Goal: Task Accomplishment & Management: Use online tool/utility

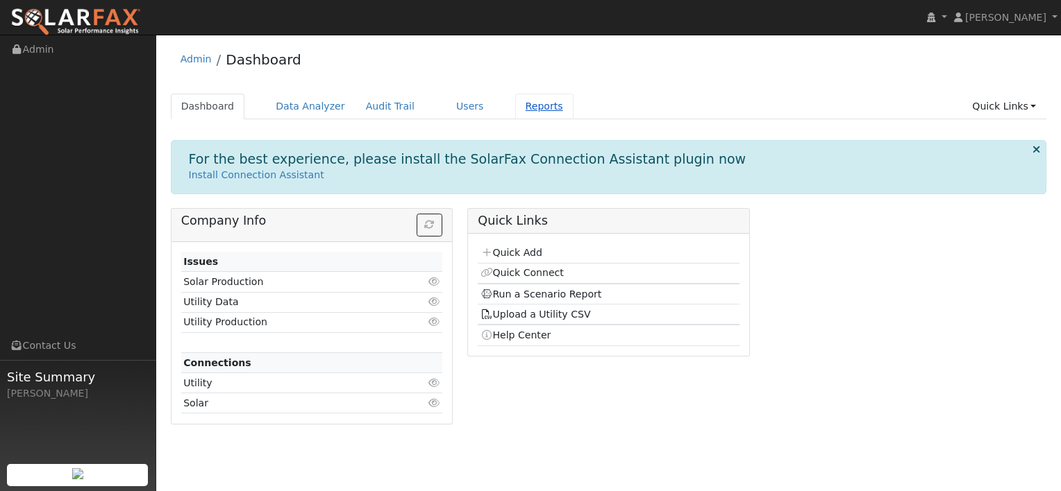
click at [515, 106] on link "Reports" at bounding box center [544, 107] width 58 height 26
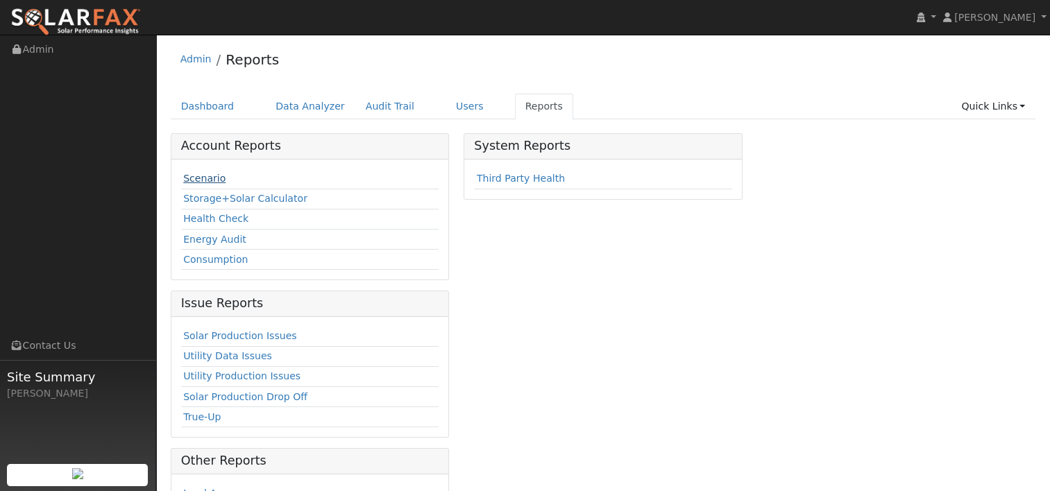
click at [208, 180] on link "Scenario" at bounding box center [204, 178] width 42 height 11
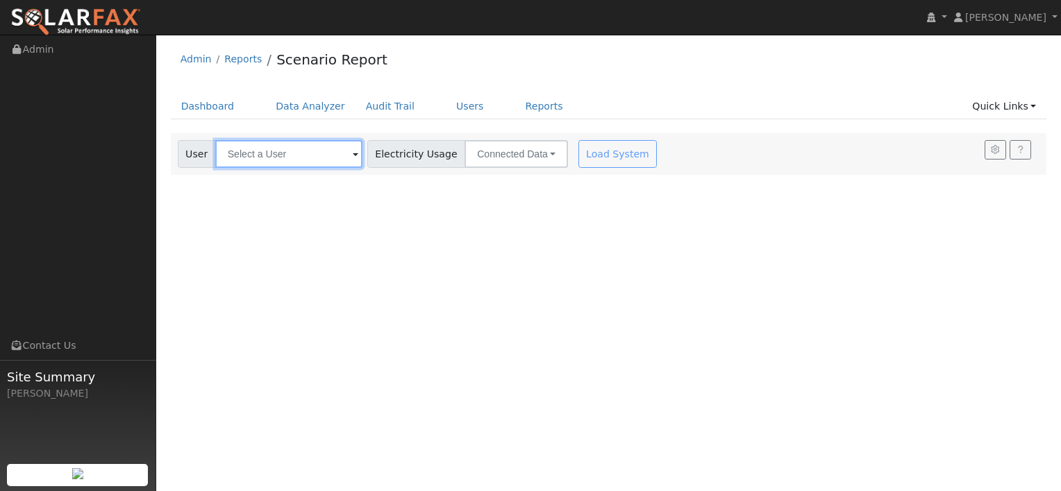
click at [248, 158] on input "text" at bounding box center [288, 154] width 147 height 28
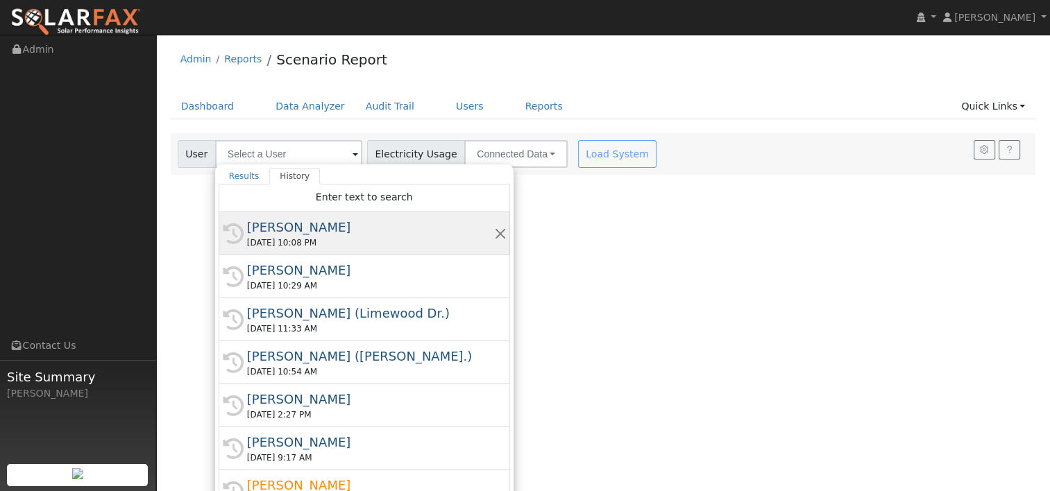
click at [289, 227] on div "Narendra Boggula" at bounding box center [370, 227] width 247 height 19
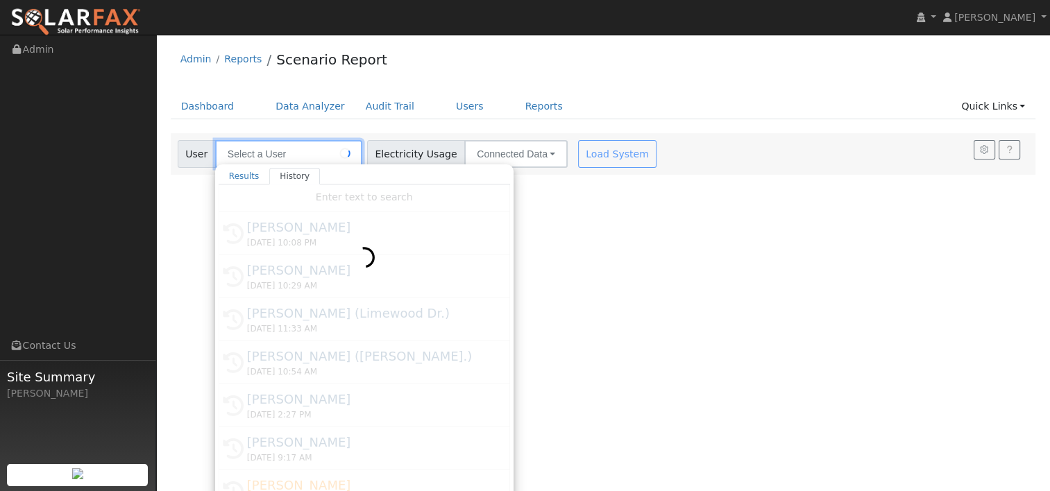
type input "[PERSON_NAME]"
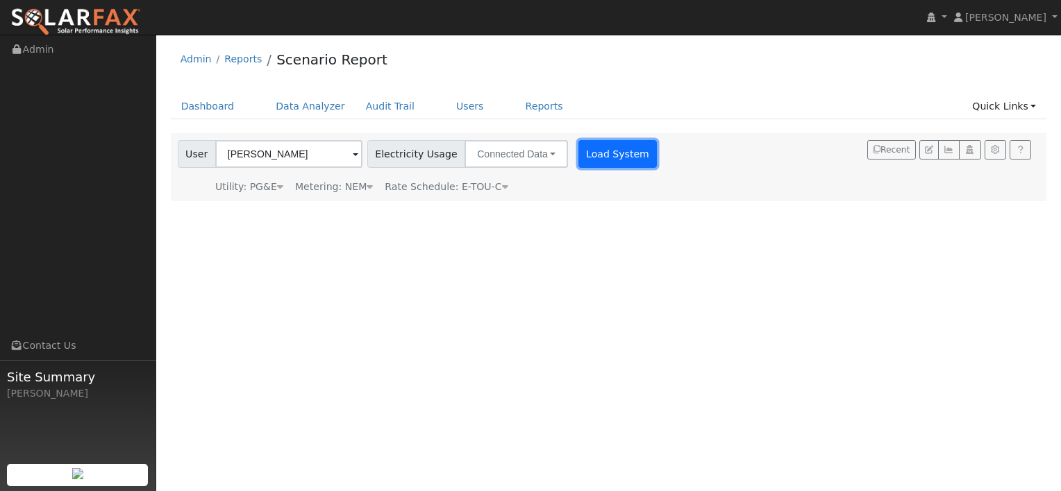
click at [578, 144] on button "Load System" at bounding box center [617, 154] width 79 height 28
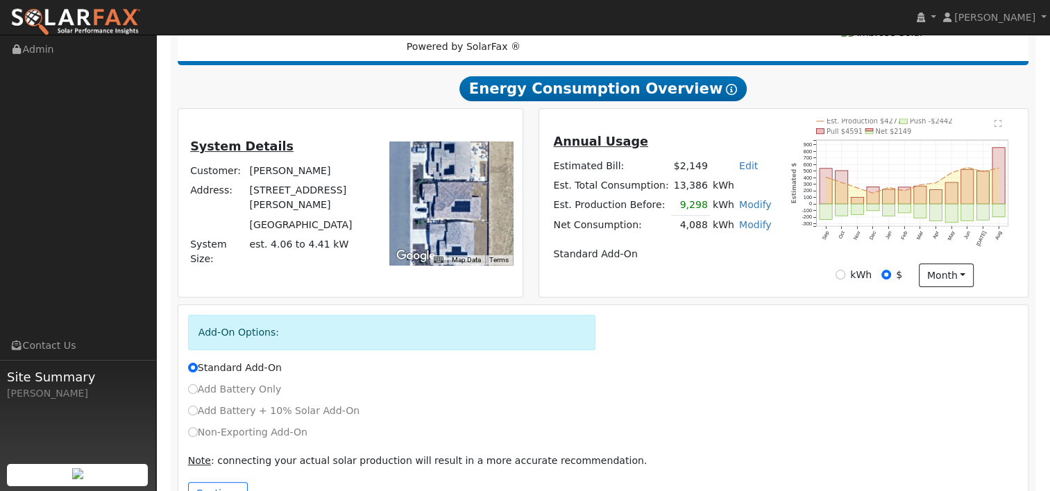
scroll to position [252, 0]
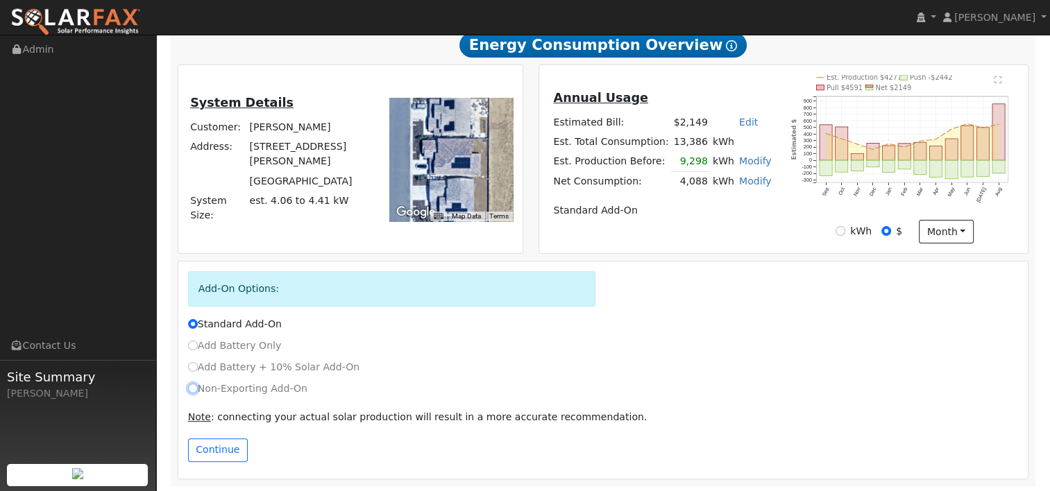
click at [192, 389] on input "Non-Exporting Add-On" at bounding box center [193, 389] width 10 height 10
radio input "true"
radio input "false"
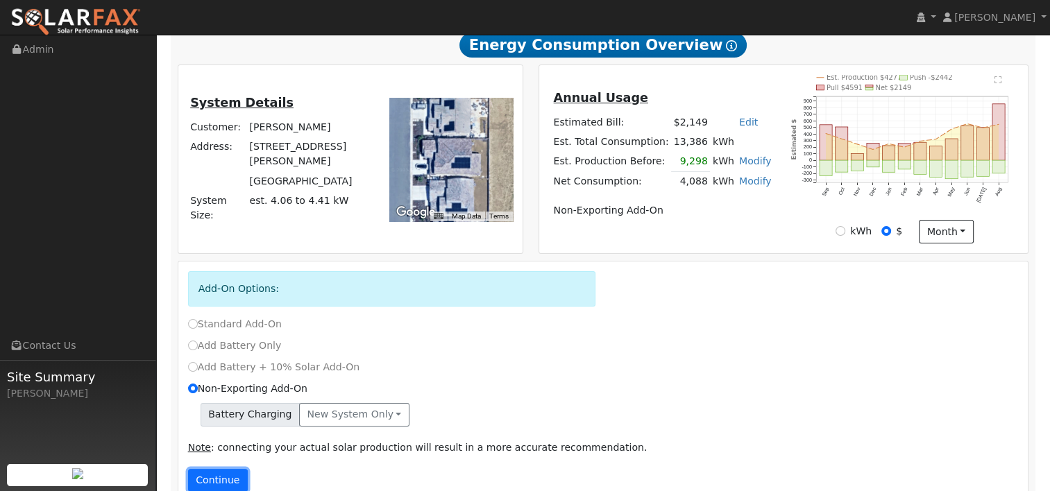
click at [216, 480] on button "Continue" at bounding box center [218, 481] width 60 height 24
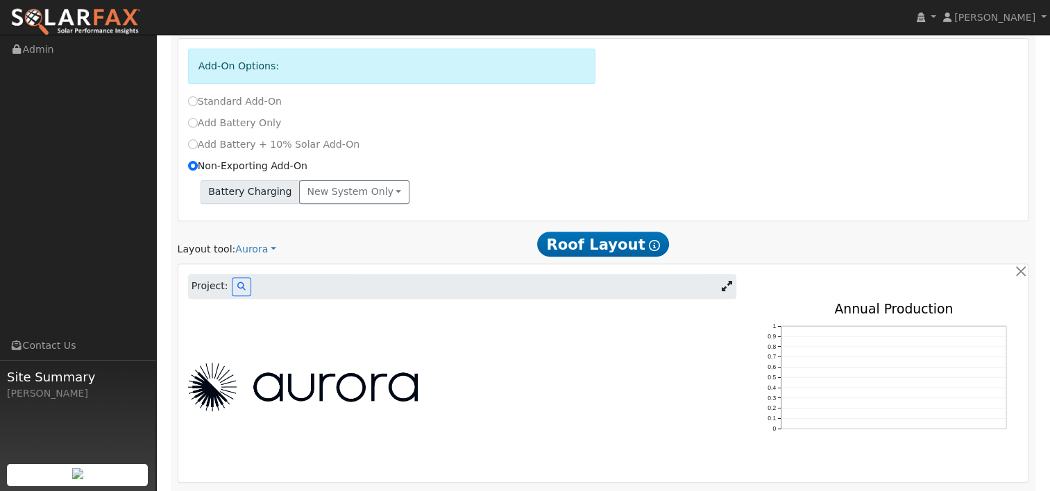
scroll to position [480, 0]
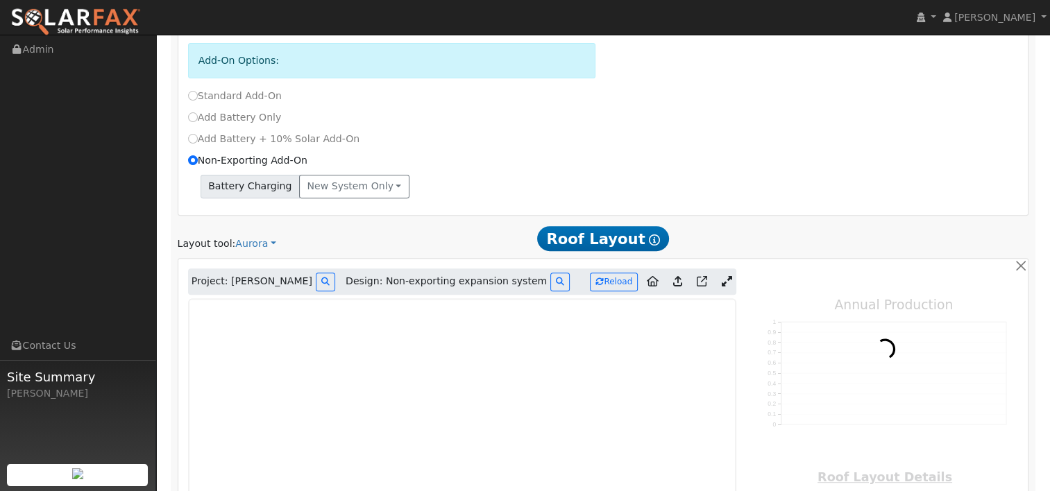
type input "0"
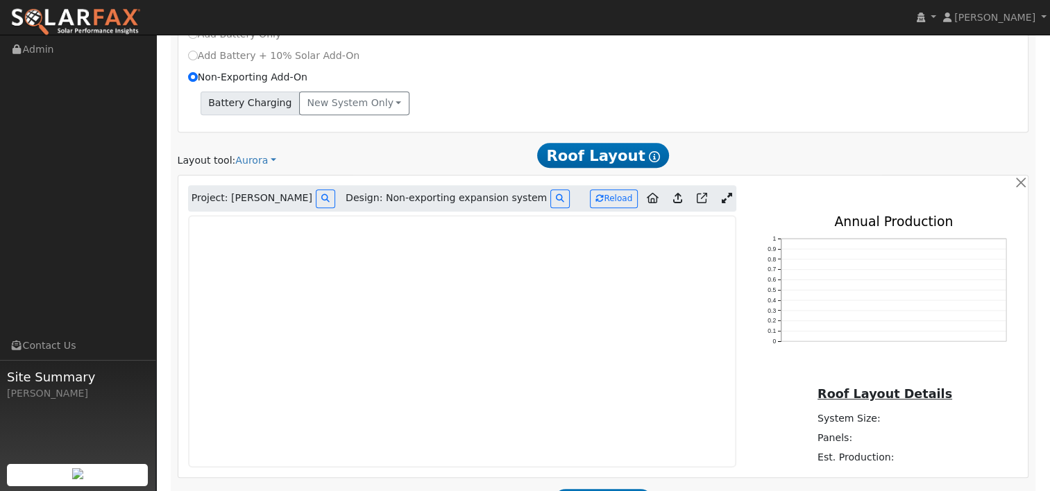
scroll to position [619, 0]
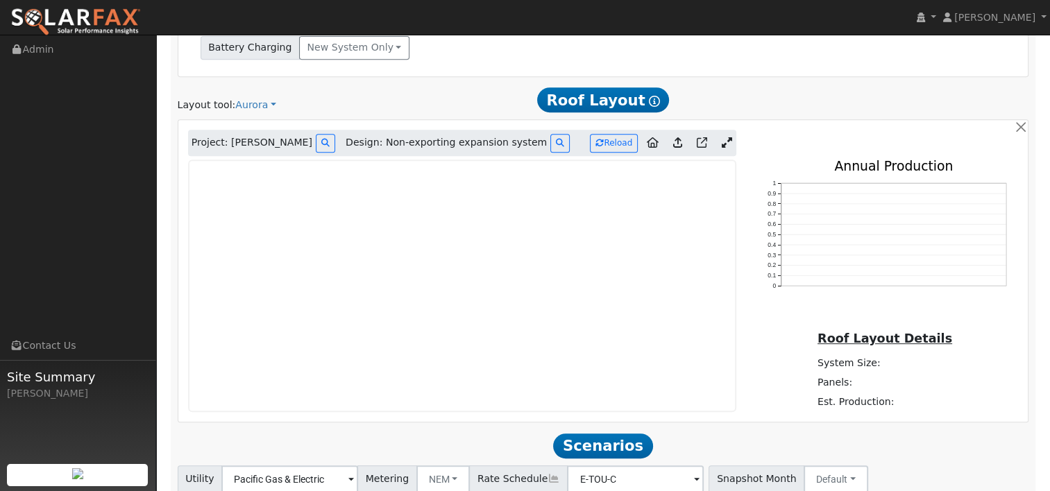
click at [719, 136] on link at bounding box center [726, 143] width 20 height 21
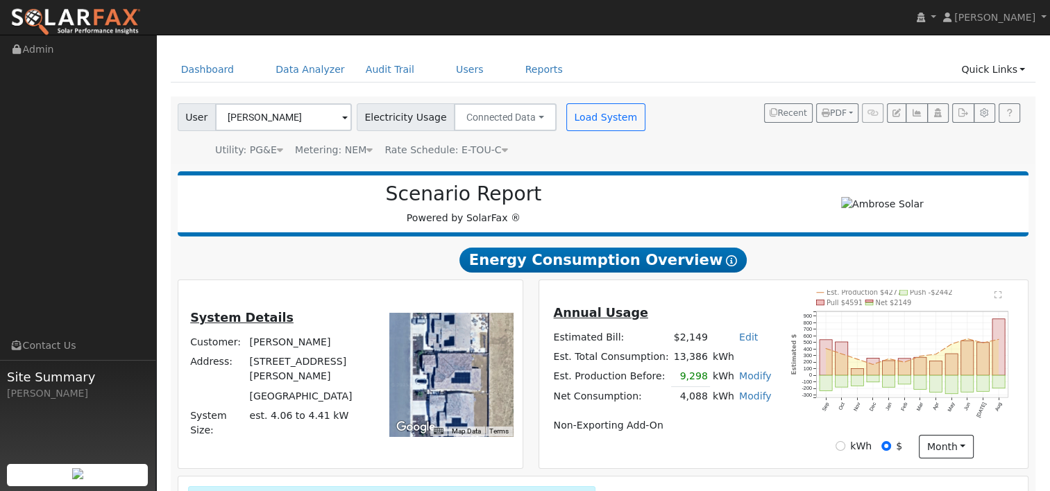
scroll to position [30, 0]
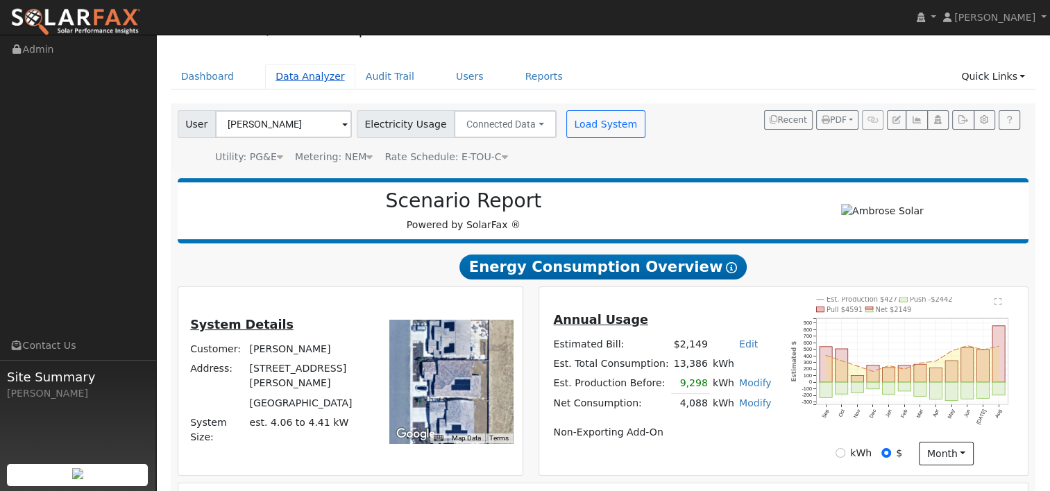
click at [310, 77] on link "Data Analyzer" at bounding box center [310, 77] width 90 height 26
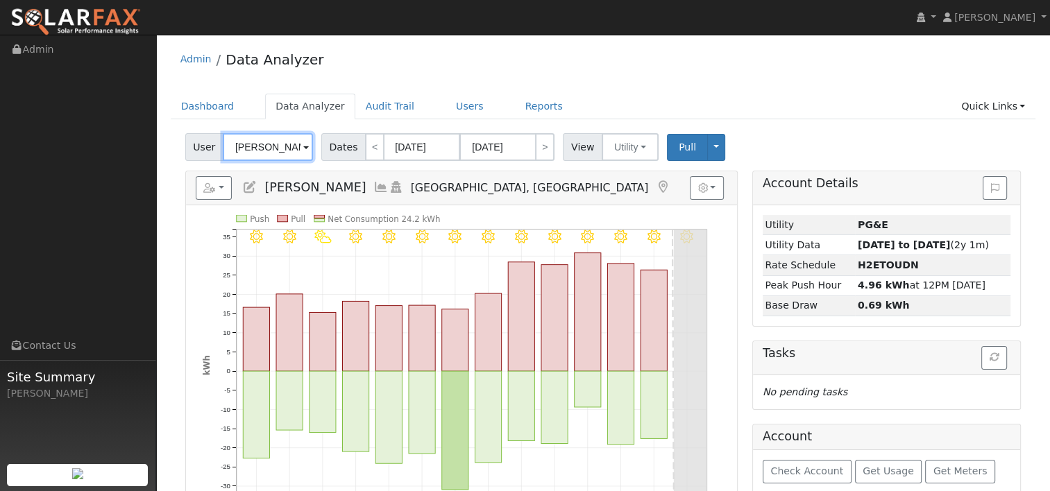
click at [289, 147] on input "Vikram Malhotra" at bounding box center [268, 147] width 90 height 28
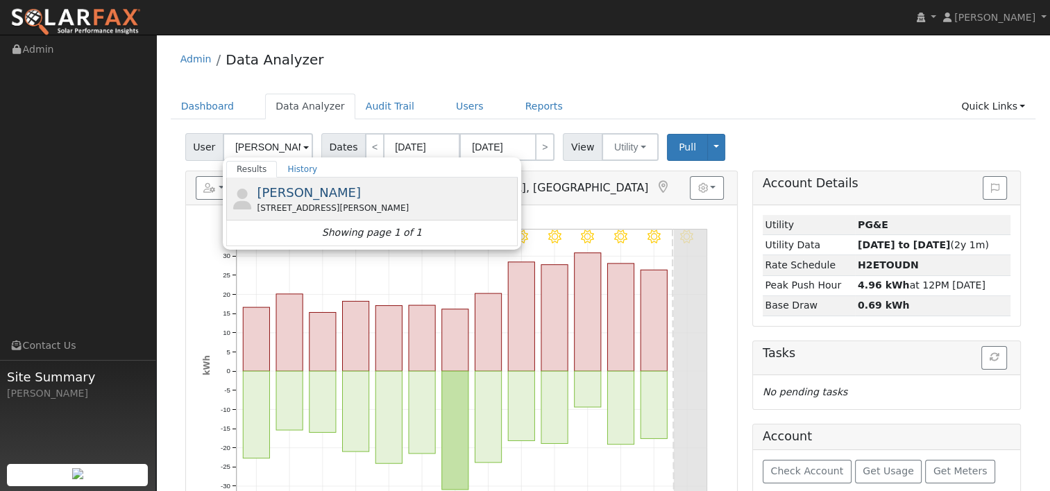
click at [305, 212] on div "5409 Hames Valley Lane, Antioch, CA 94531" at bounding box center [385, 208] width 257 height 12
type input "Narendra Boggula"
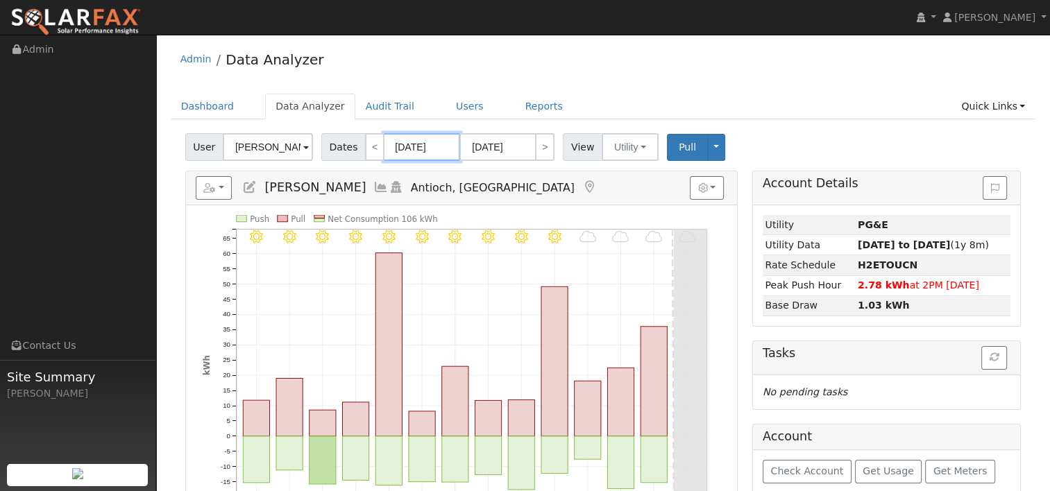
click at [407, 150] on input "09/08/2025" at bounding box center [422, 147] width 76 height 28
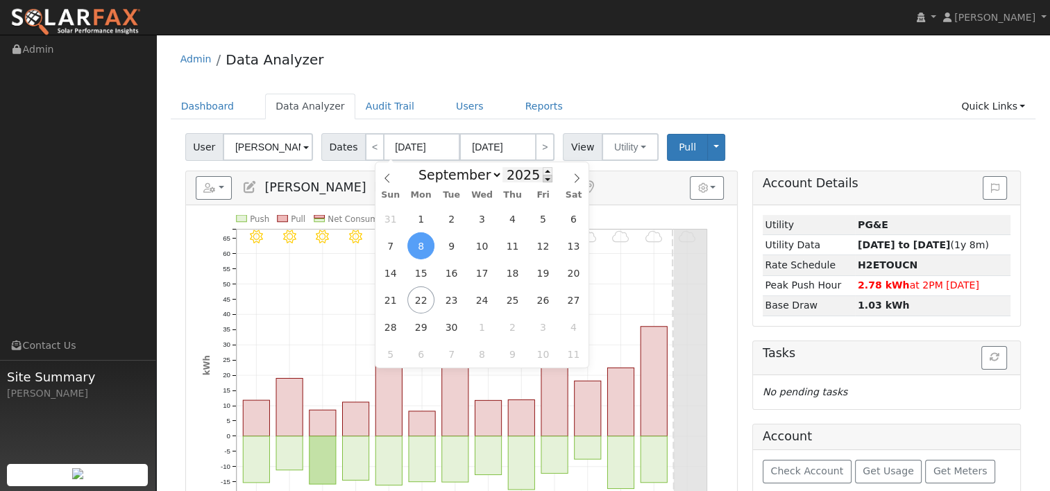
click at [543, 180] on span at bounding box center [548, 179] width 10 height 8
type input "2024"
click at [575, 278] on span "21" at bounding box center [573, 273] width 27 height 27
type input "09/21/2024"
type input "10/04/2024"
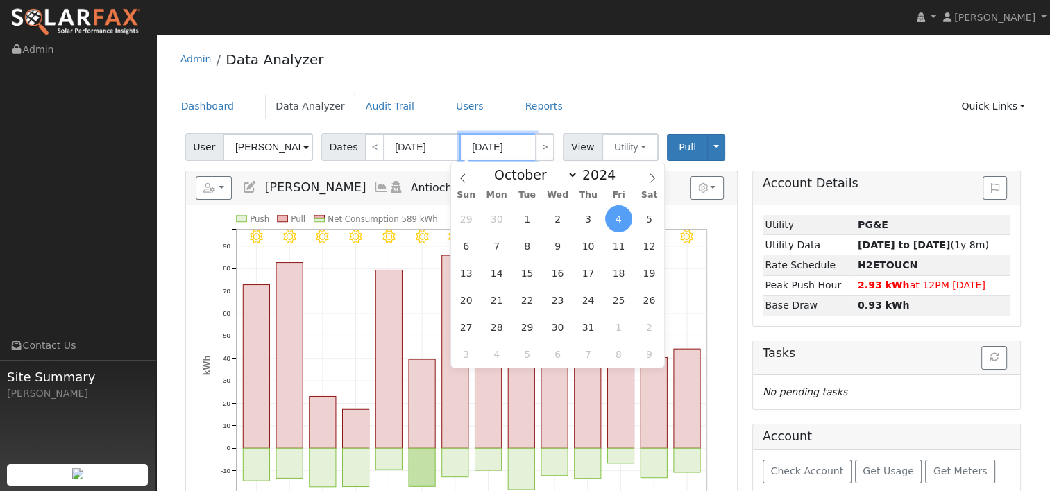
click at [516, 146] on input "10/04/2024" at bounding box center [497, 147] width 76 height 28
click at [573, 174] on select "January February March April May June July August September October November De…" at bounding box center [532, 175] width 91 height 17
click at [459, 177] on icon at bounding box center [463, 179] width 10 height 10
select select "8"
click at [618, 171] on span at bounding box center [623, 171] width 10 height 8
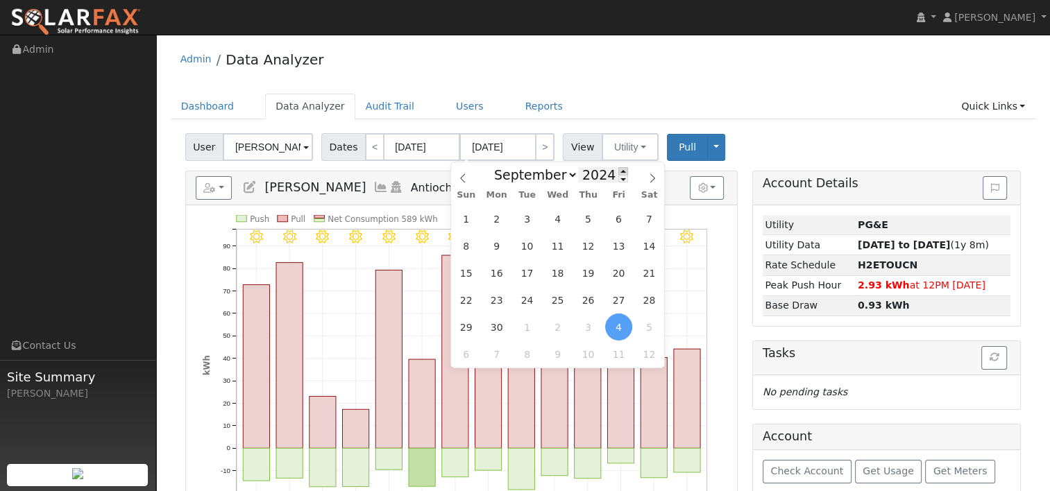
type input "2025"
click at [643, 271] on span "20" at bounding box center [649, 273] width 27 height 27
type input "09/20/2025"
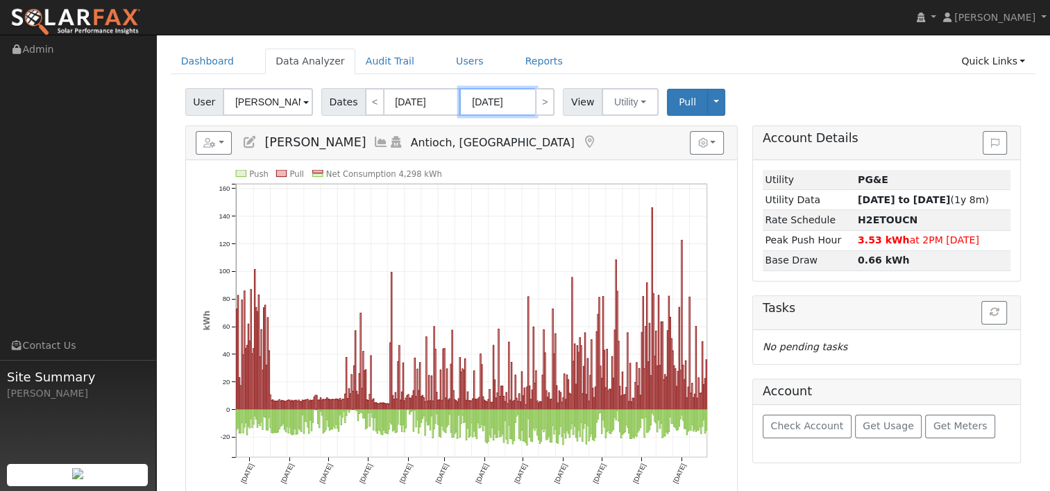
scroll to position [69, 0]
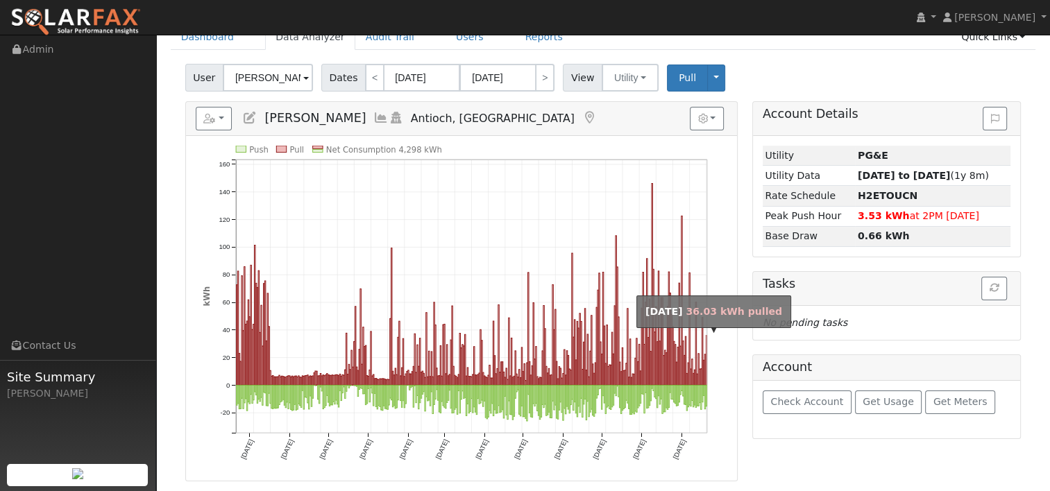
click at [707, 358] on rect "onclick=""" at bounding box center [706, 361] width 1 height 50
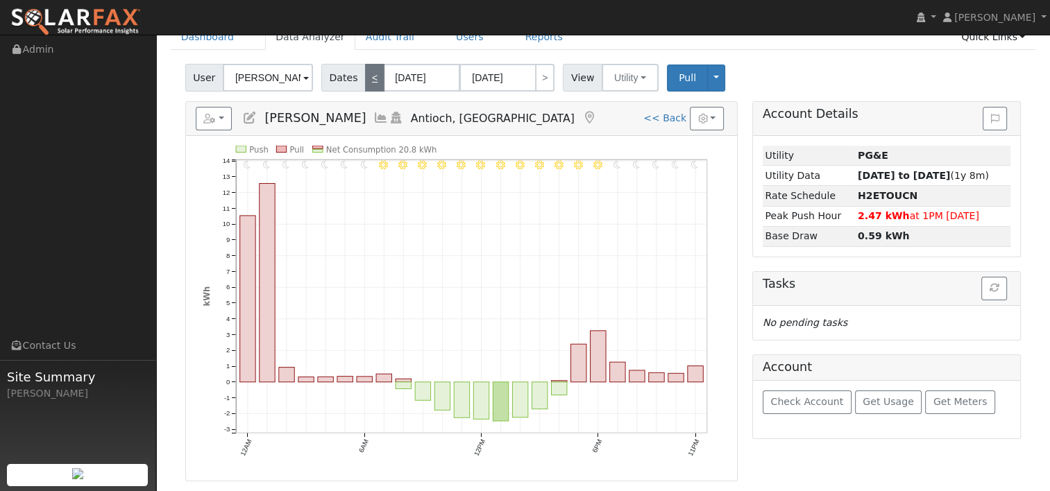
click at [365, 80] on link "<" at bounding box center [374, 78] width 19 height 28
type input "09/19/2025"
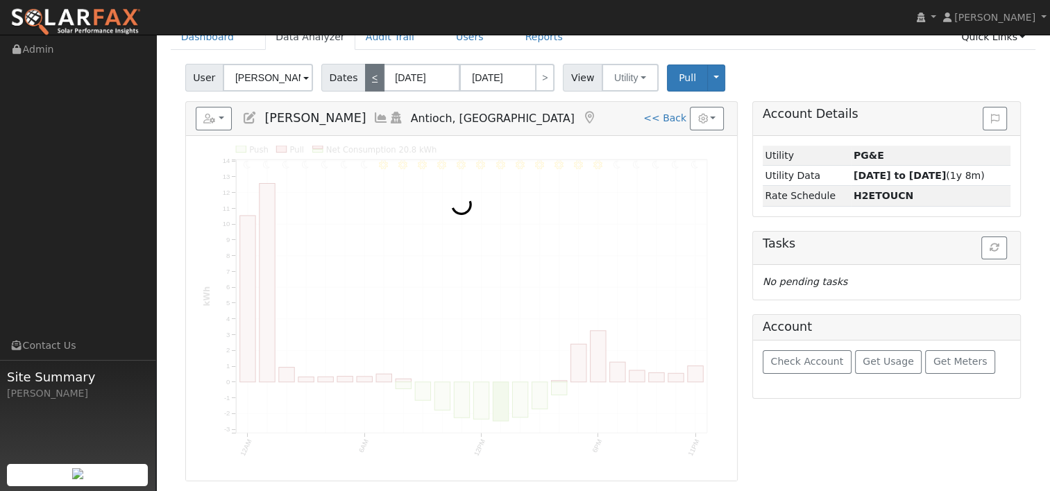
scroll to position [0, 0]
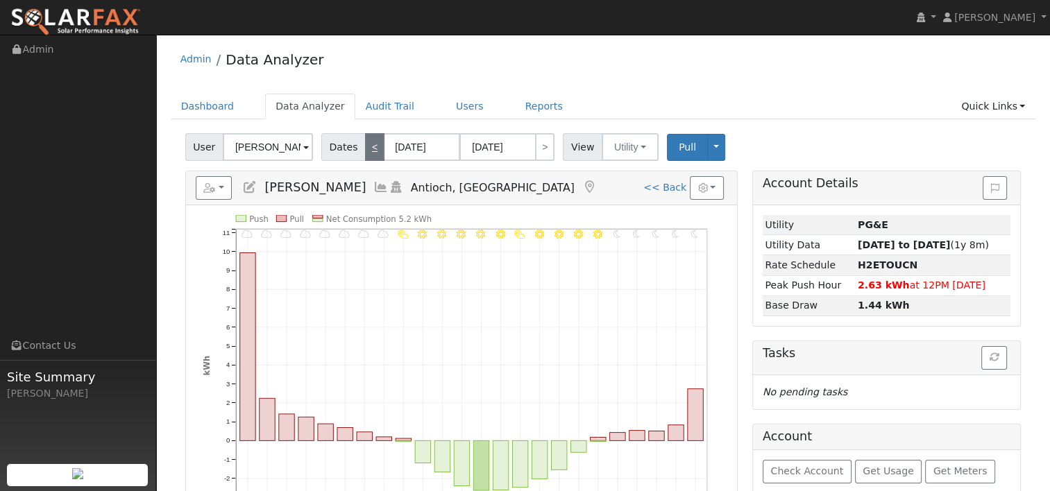
click at [365, 142] on link "<" at bounding box center [374, 147] width 19 height 28
type input "09/18/2025"
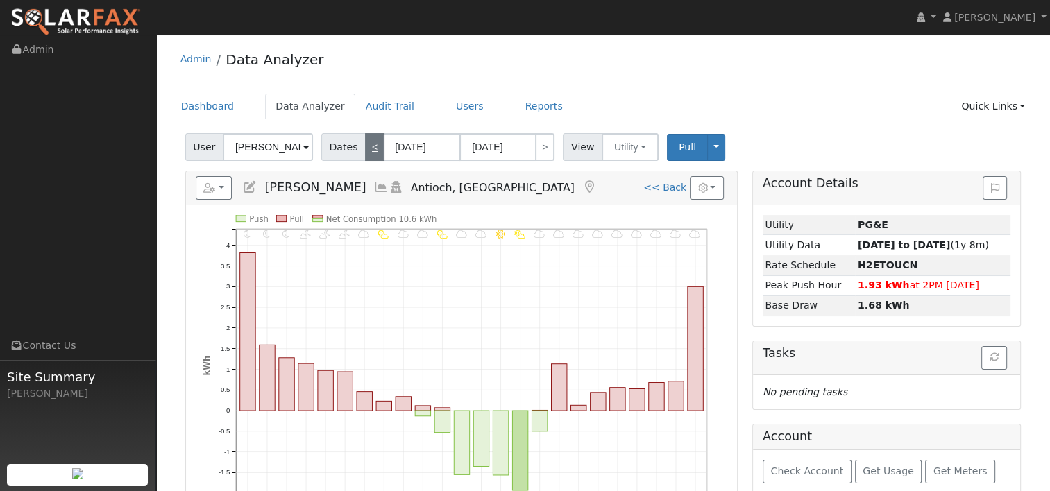
click at [367, 148] on link "<" at bounding box center [374, 147] width 19 height 28
type input "09/17/2025"
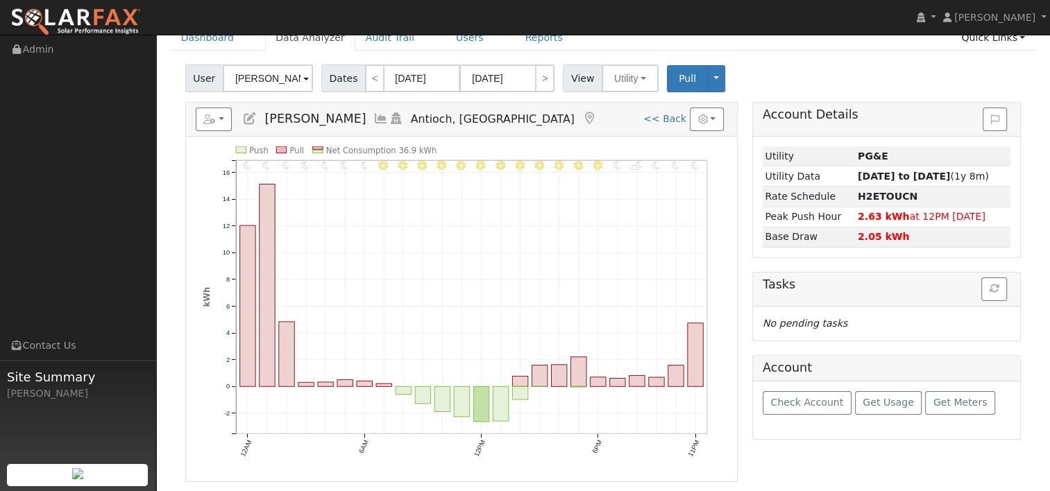
scroll to position [69, 0]
click at [366, 72] on link "<" at bounding box center [374, 78] width 19 height 28
type input "09/16/2025"
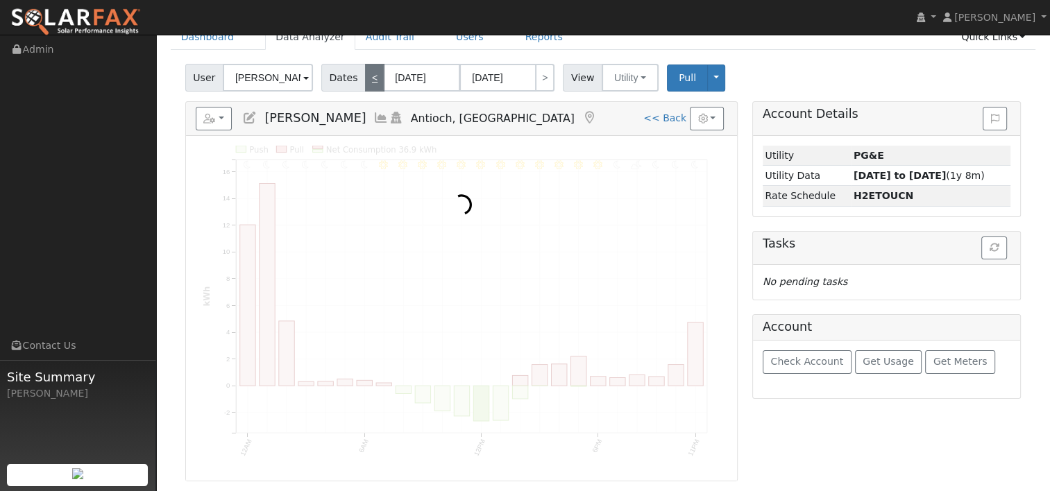
scroll to position [0, 0]
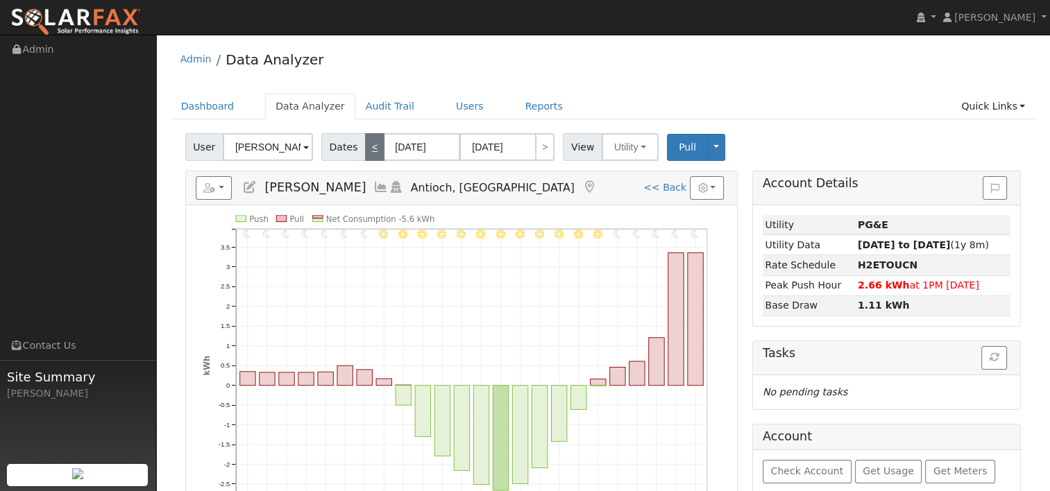
click at [366, 72] on div "Admin Data Analyzer" at bounding box center [603, 63] width 865 height 42
click at [371, 146] on link "<" at bounding box center [374, 147] width 19 height 28
type input "09/15/2025"
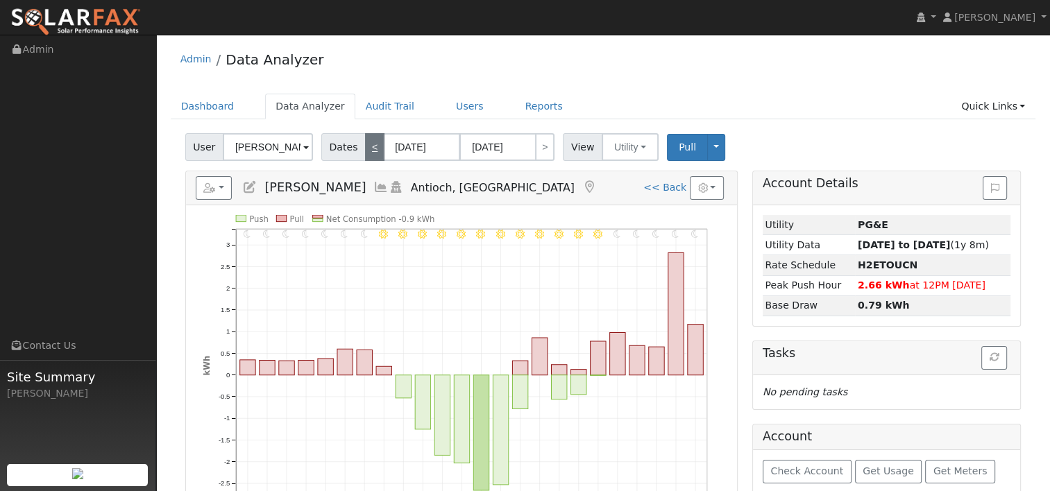
click at [365, 142] on link "<" at bounding box center [374, 147] width 19 height 28
type input "09/14/2025"
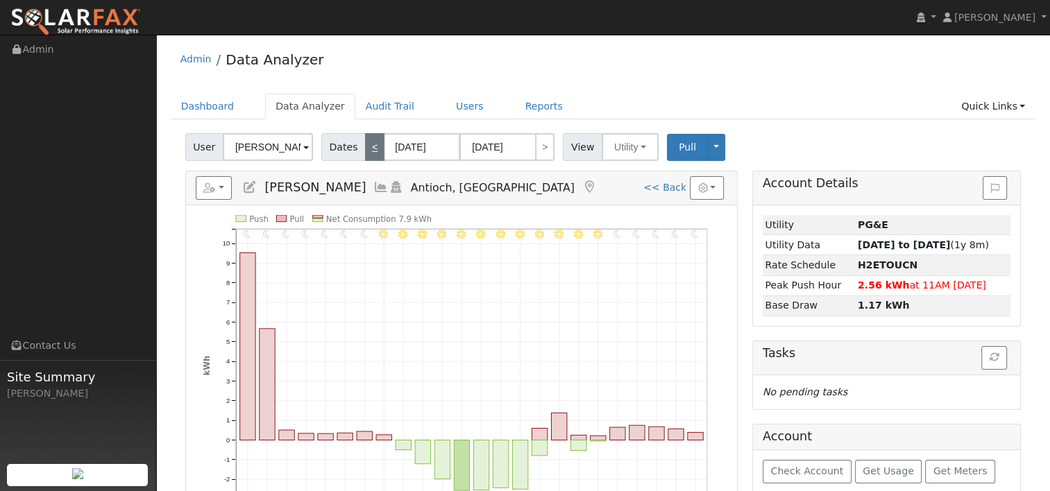
click at [365, 142] on link "<" at bounding box center [374, 147] width 19 height 28
type input "09/13/2025"
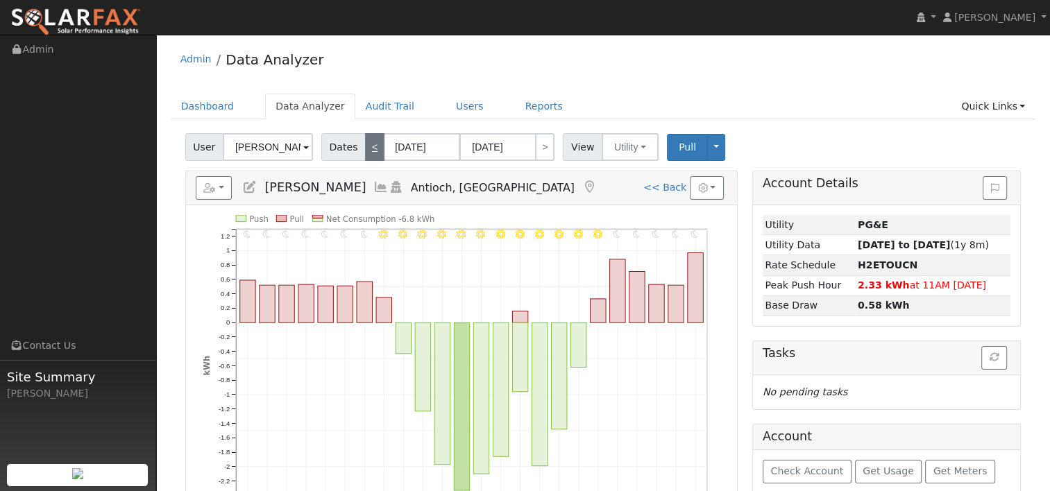
click at [365, 142] on link "<" at bounding box center [374, 147] width 19 height 28
type input "09/12/2025"
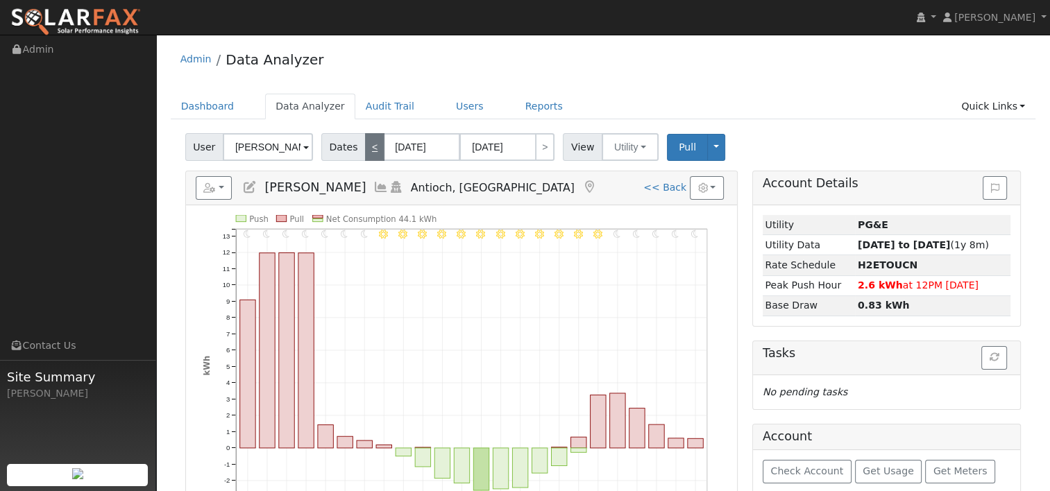
click at [367, 148] on link "<" at bounding box center [374, 147] width 19 height 28
type input "09/11/2025"
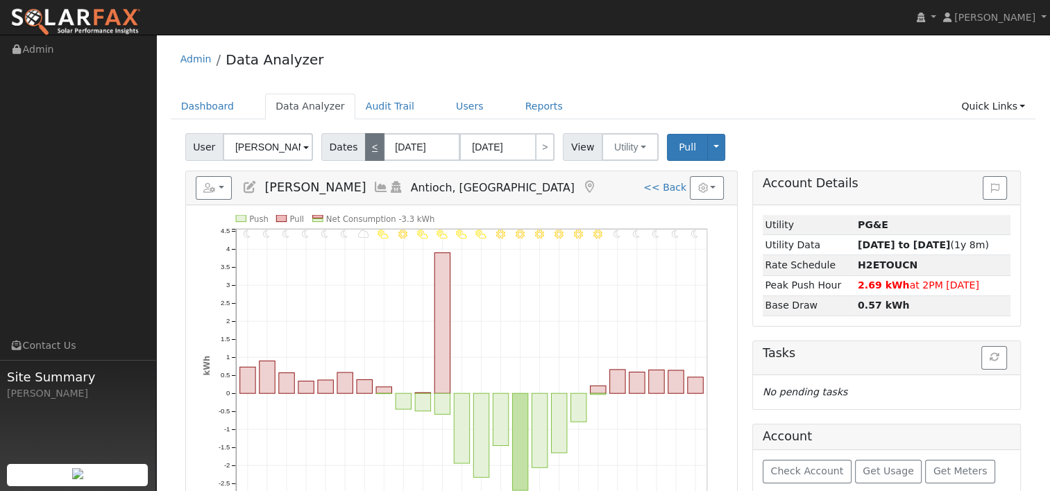
click at [366, 144] on link "<" at bounding box center [374, 147] width 19 height 28
type input "09/10/2025"
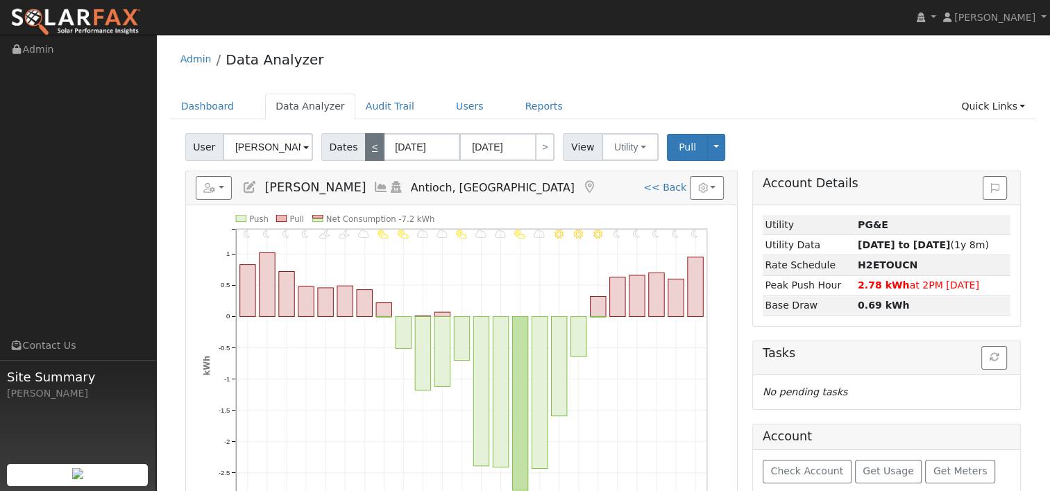
click at [366, 144] on link "<" at bounding box center [374, 147] width 19 height 28
type input "09/09/2025"
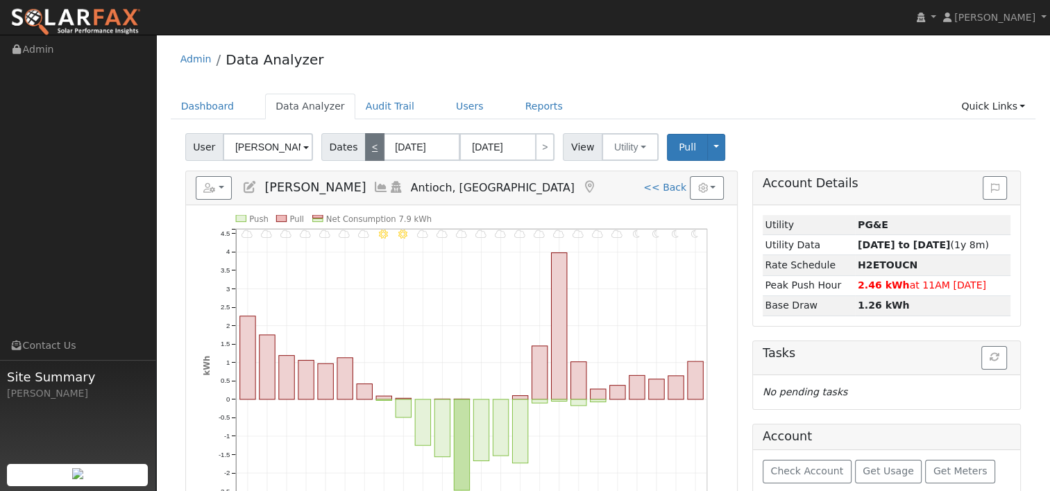
click at [366, 155] on link "<" at bounding box center [374, 147] width 19 height 28
type input "09/08/2025"
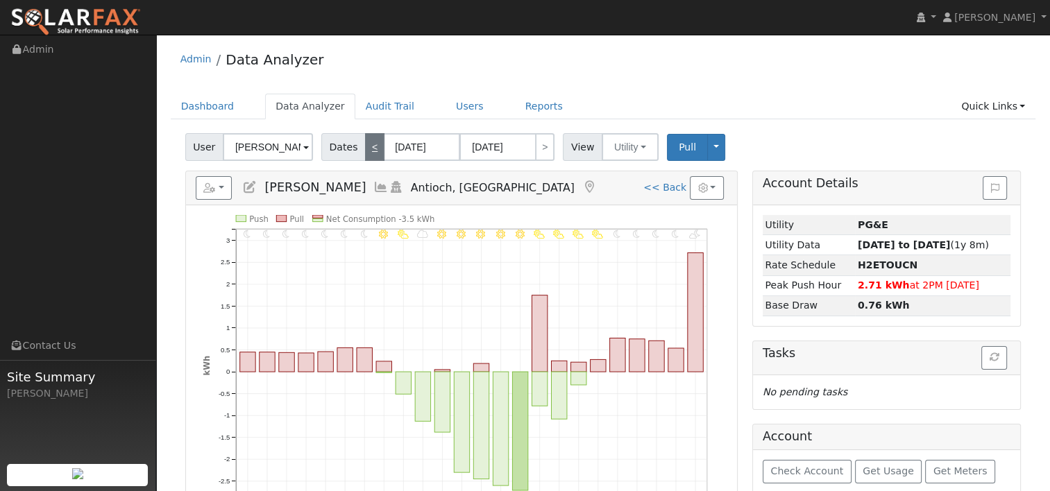
click at [369, 150] on link "<" at bounding box center [374, 147] width 19 height 28
type input "09/07/2025"
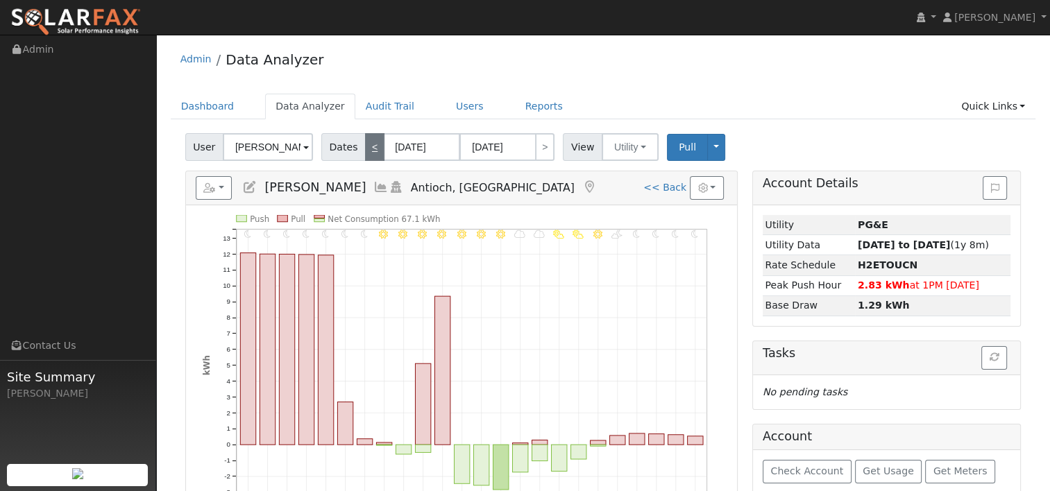
click at [373, 148] on link "<" at bounding box center [374, 147] width 19 height 28
type input "09/06/2025"
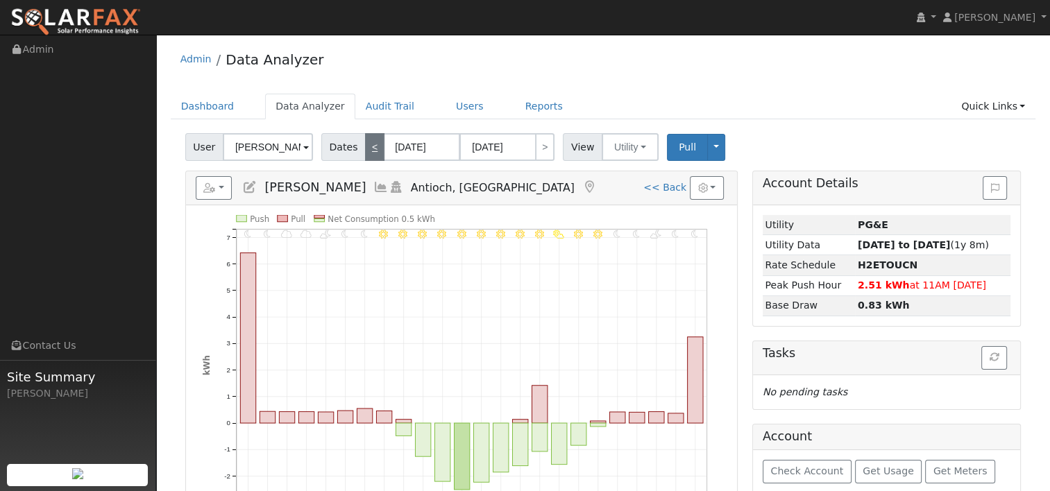
click at [373, 148] on link "<" at bounding box center [374, 147] width 19 height 28
type input "09/05/2025"
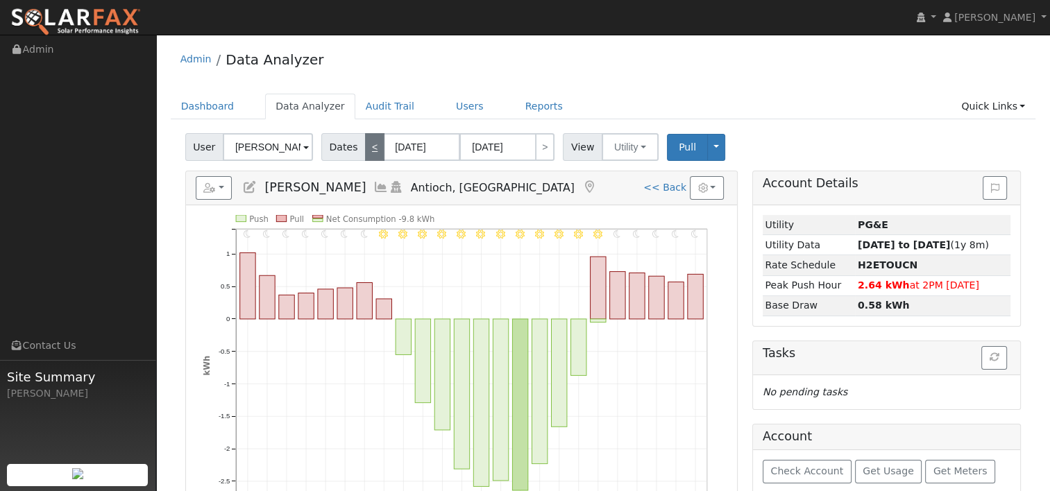
click at [373, 148] on link "<" at bounding box center [374, 147] width 19 height 28
type input "09/04/2025"
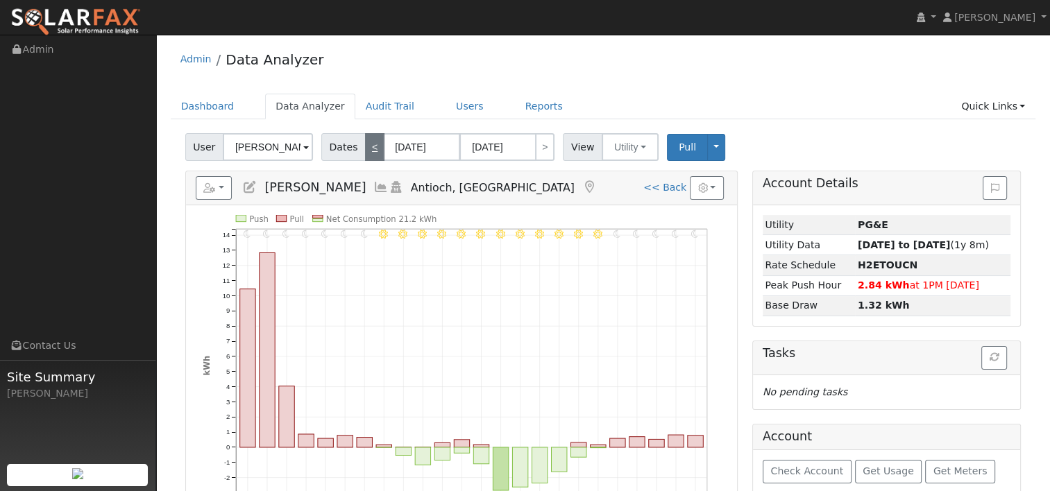
click at [373, 148] on link "<" at bounding box center [374, 147] width 19 height 28
type input "09/03/2025"
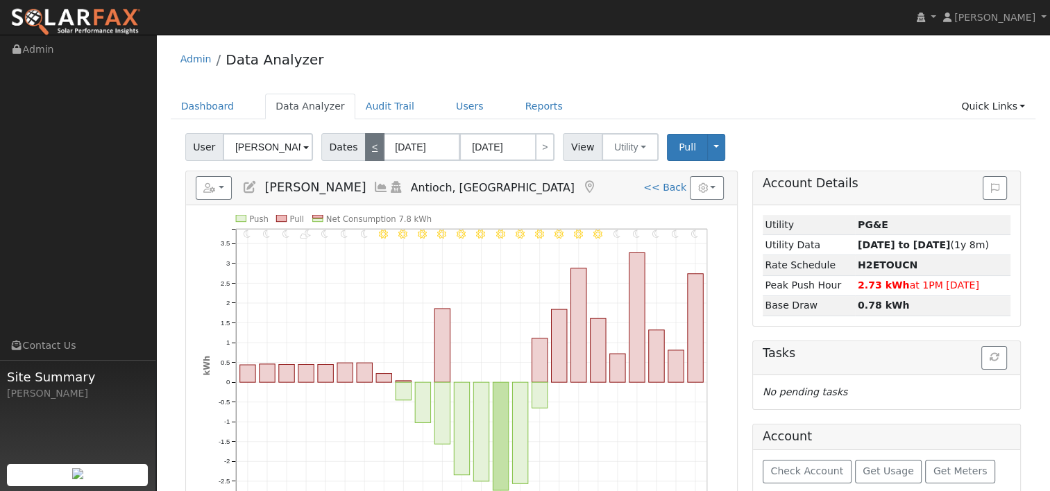
click at [369, 151] on link "<" at bounding box center [374, 147] width 19 height 28
type input "09/02/2025"
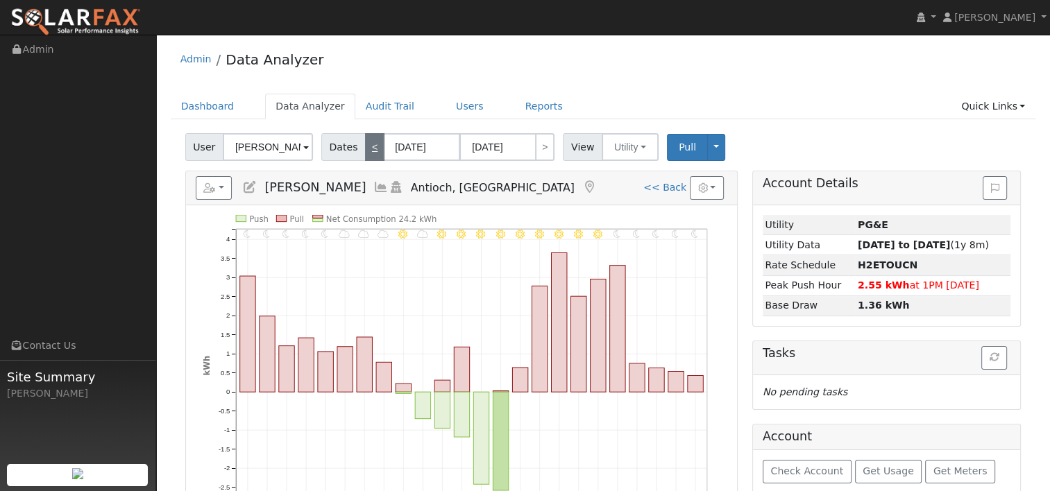
click at [369, 151] on link "<" at bounding box center [374, 147] width 19 height 28
type input "09/01/2025"
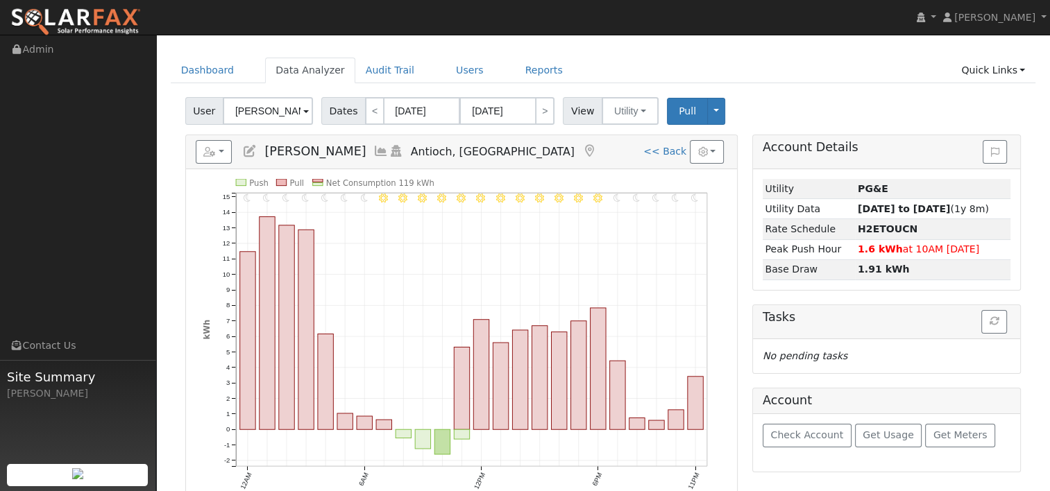
scroll to position [69, 0]
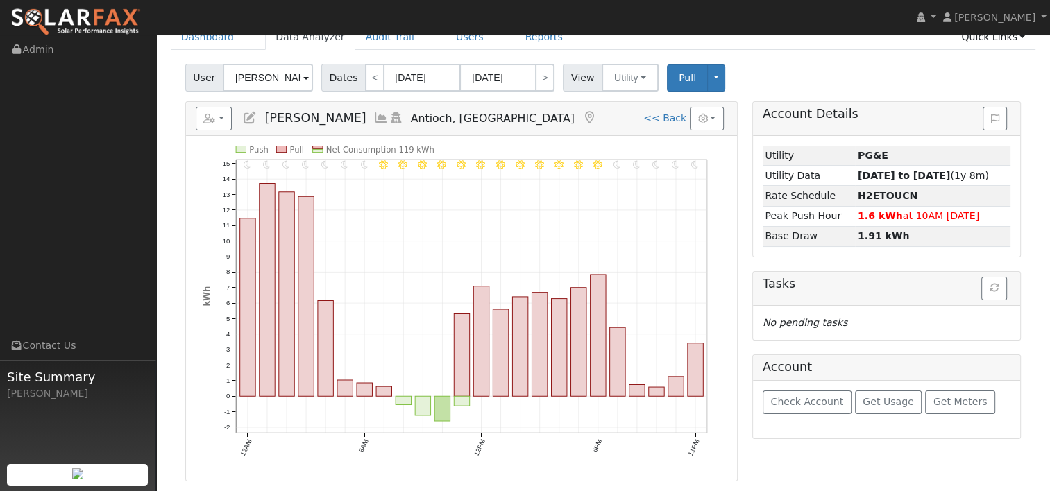
click at [734, 298] on div "11PM - Clear 10PM - Clear 9PM - Clear 8PM - Clear 7PM - Clear 6PM - Clear 5PM -…" at bounding box center [461, 308] width 551 height 345
click at [659, 121] on link "<< Back" at bounding box center [664, 117] width 43 height 11
type input "09/21/2024"
type input "09/20/2025"
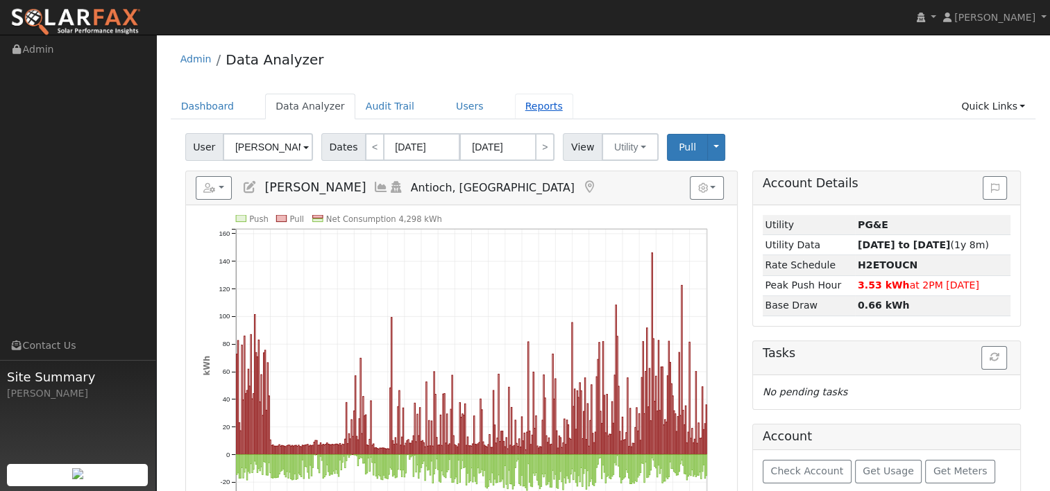
click at [515, 103] on link "Reports" at bounding box center [544, 107] width 58 height 26
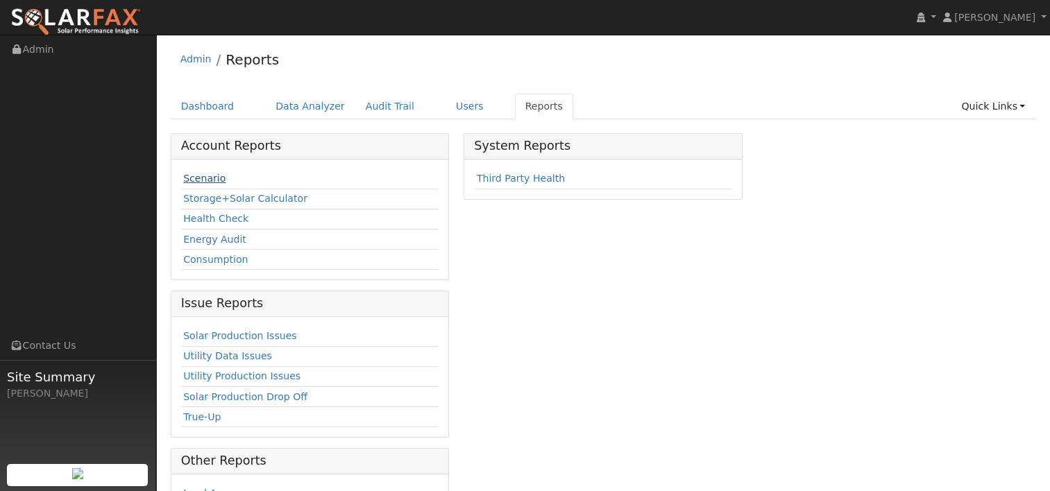
click at [201, 176] on link "Scenario" at bounding box center [204, 178] width 42 height 11
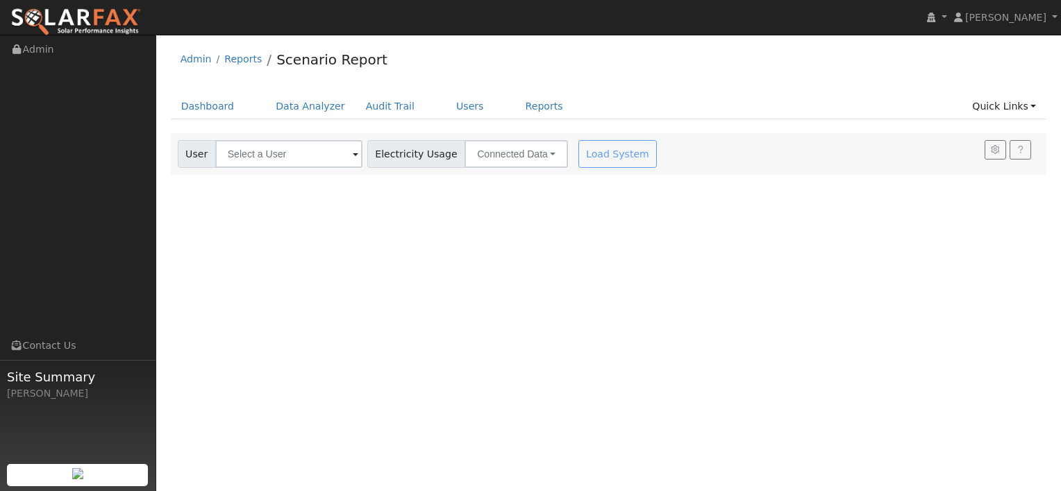
click at [575, 153] on div "Load System" at bounding box center [618, 154] width 87 height 28
click at [584, 155] on div "Load System" at bounding box center [618, 154] width 87 height 28
click at [353, 159] on span at bounding box center [356, 155] width 6 height 16
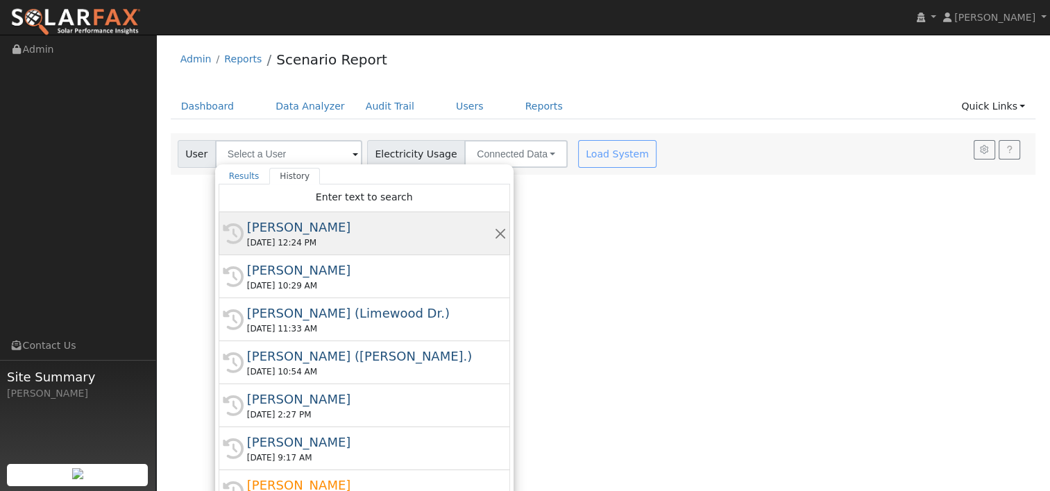
click at [314, 247] on div "[DATE] 12:24 PM" at bounding box center [370, 243] width 247 height 12
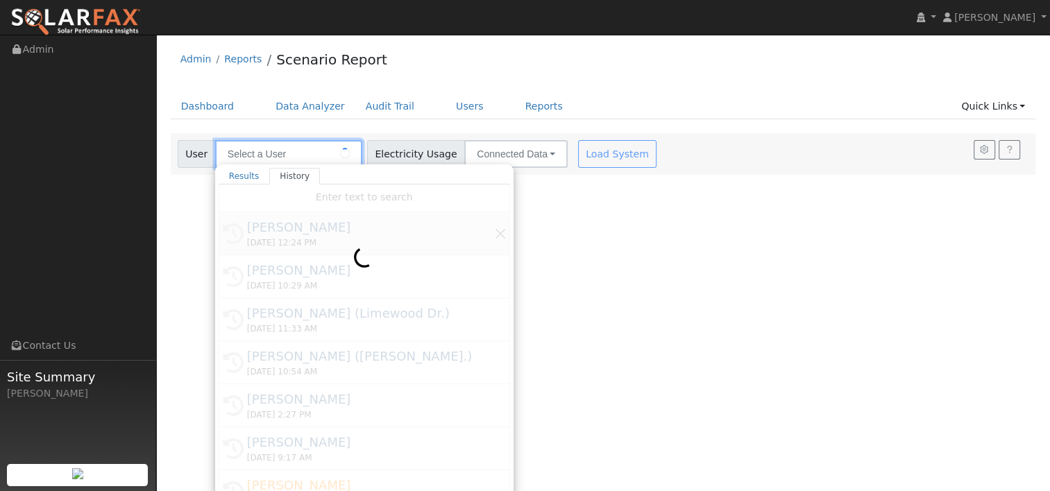
type input "[PERSON_NAME]"
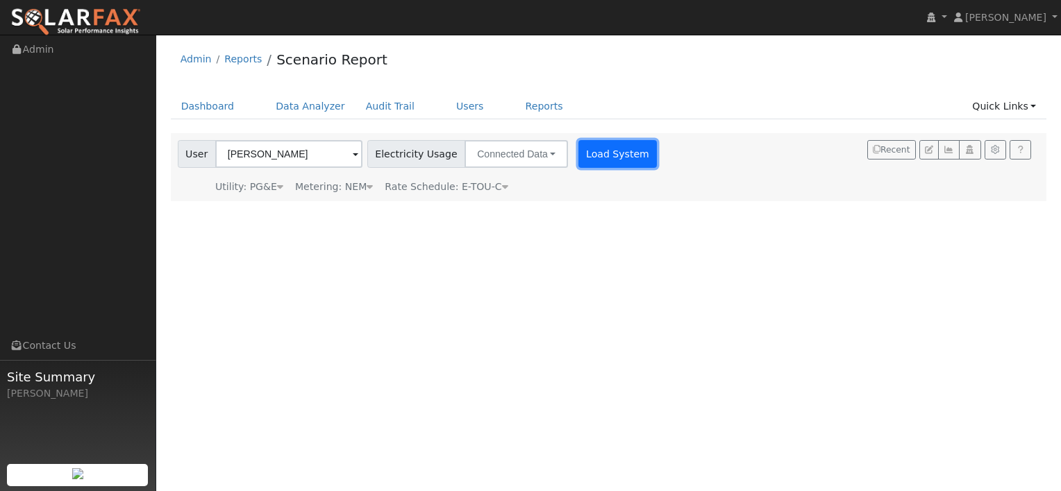
click at [580, 153] on button "Load System" at bounding box center [617, 154] width 79 height 28
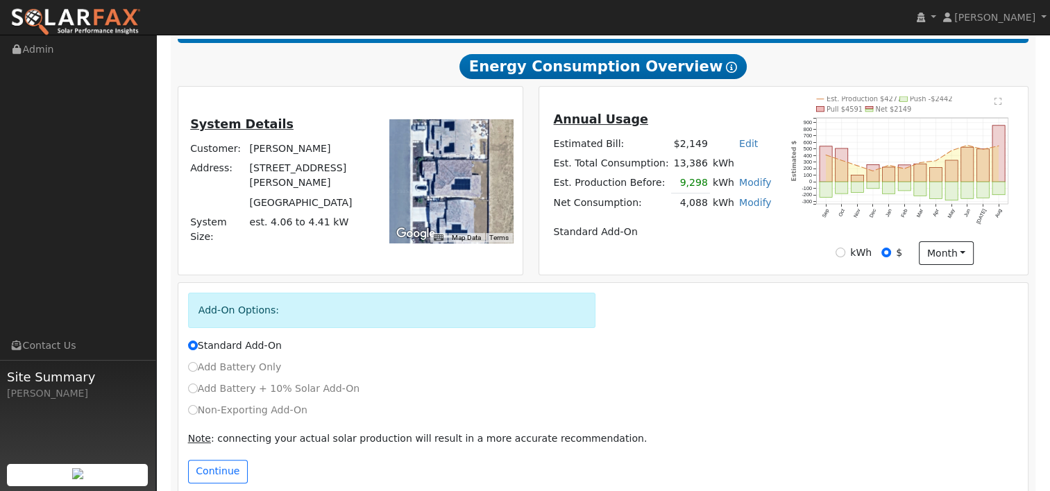
scroll to position [252, 0]
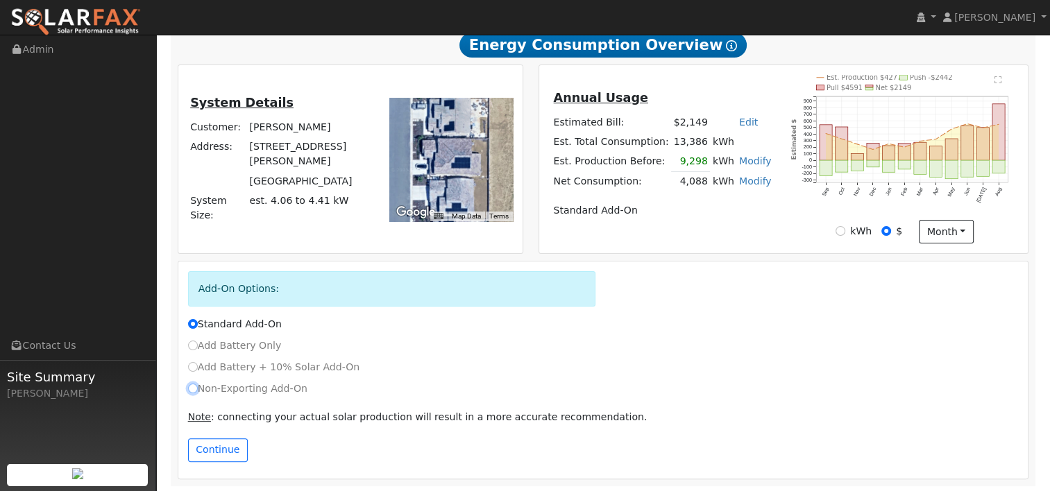
click at [194, 386] on input "Non-Exporting Add-On" at bounding box center [193, 389] width 10 height 10
radio input "true"
radio input "false"
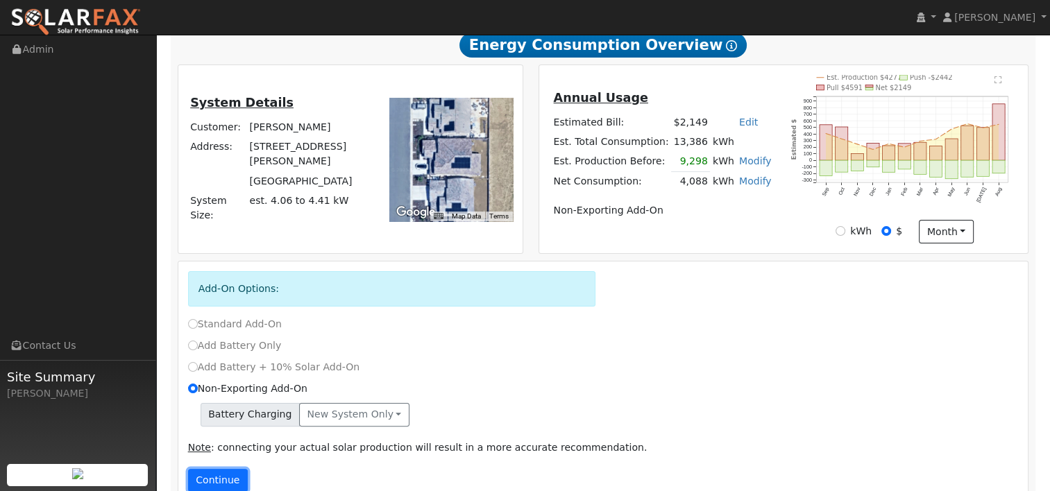
click at [216, 482] on button "Continue" at bounding box center [218, 481] width 60 height 24
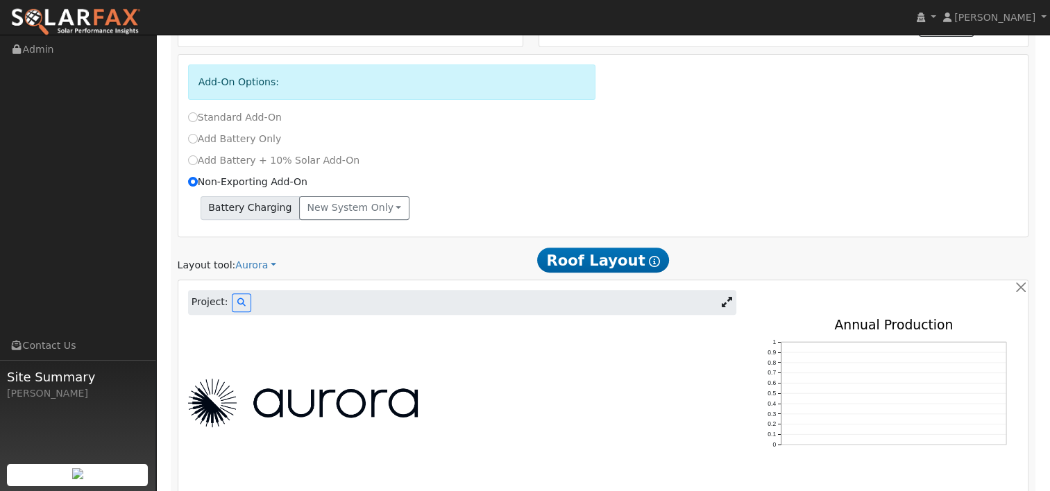
scroll to position [480, 0]
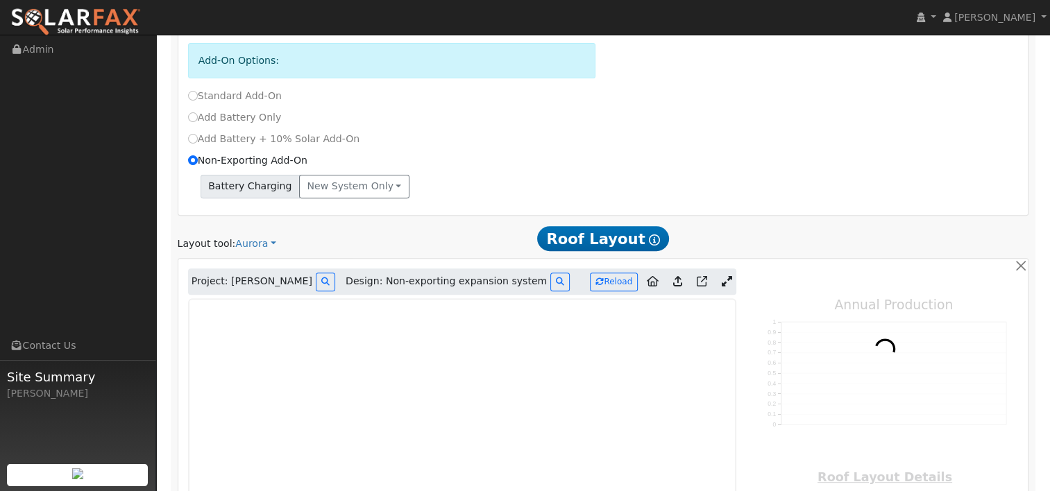
type input "0"
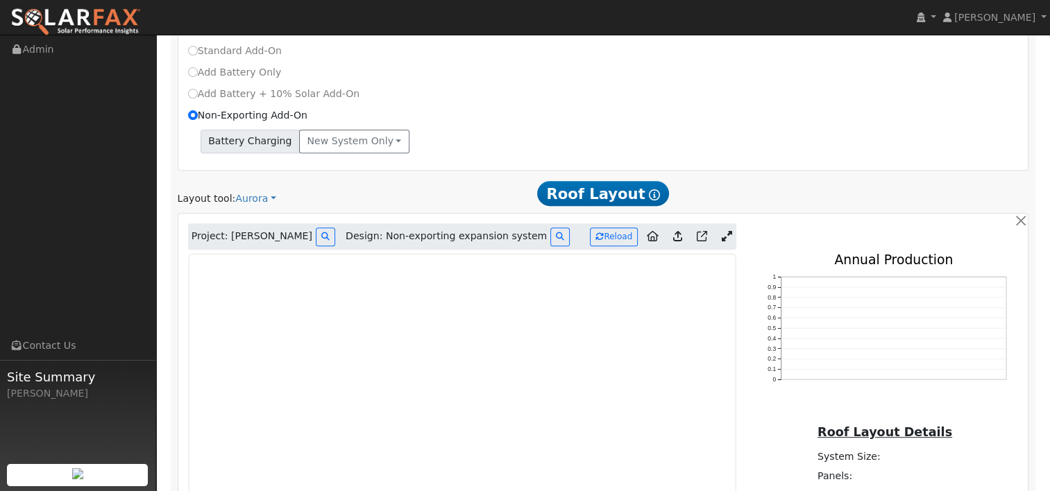
scroll to position [619, 0]
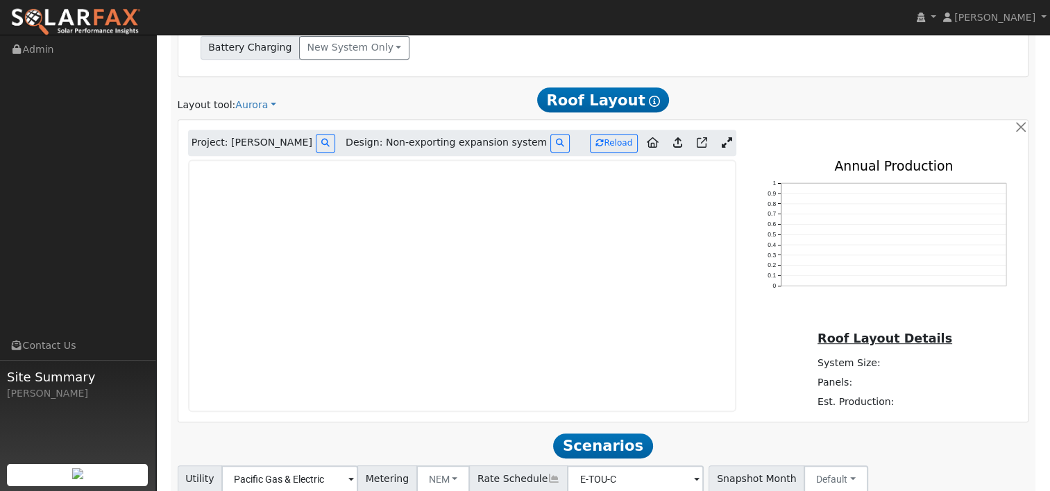
click at [723, 141] on icon at bounding box center [726, 142] width 10 height 10
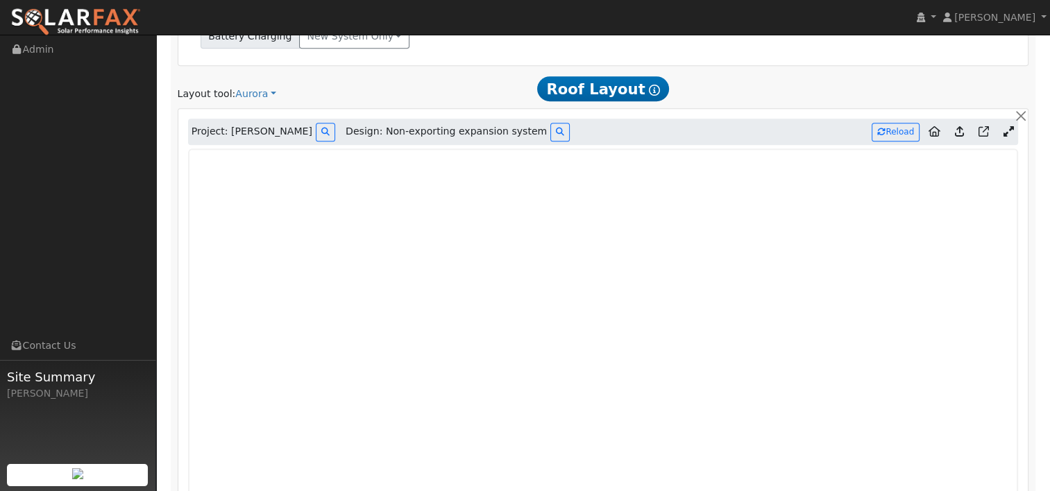
scroll to position [627, 0]
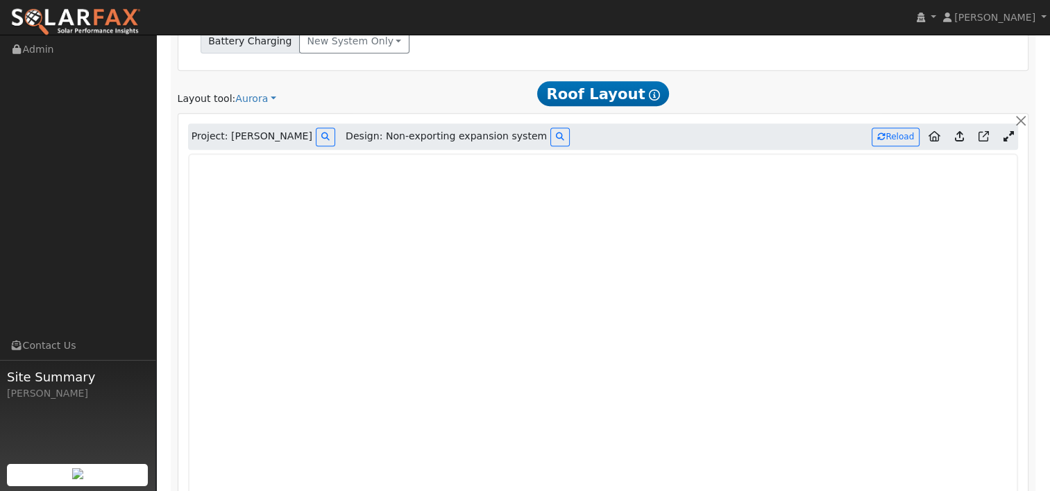
click at [959, 132] on icon at bounding box center [959, 136] width 9 height 10
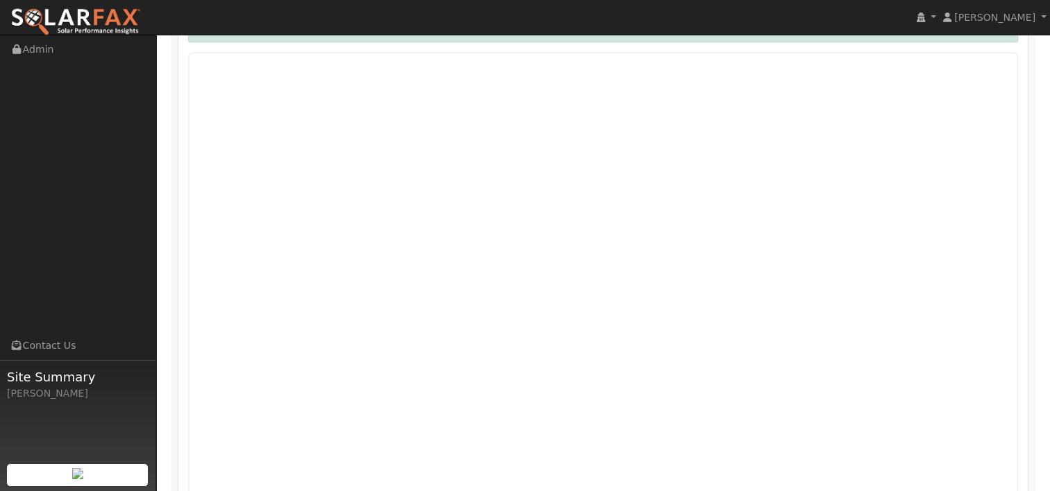
scroll to position [726, 0]
